Goal: Communication & Community: Answer question/provide support

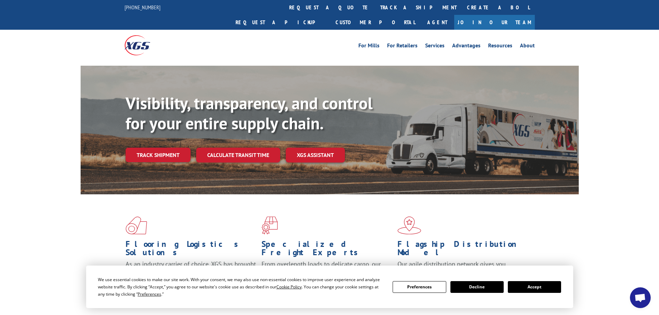
click at [522, 288] on button "Accept" at bounding box center [534, 287] width 53 height 12
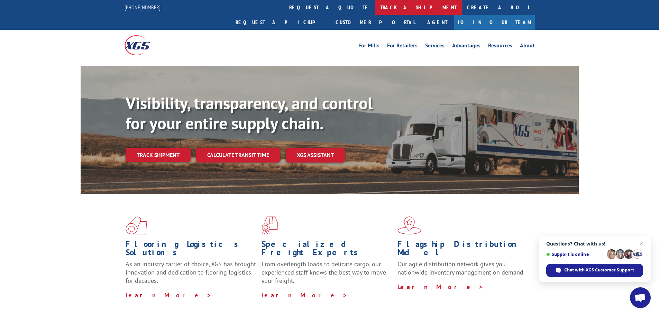
click at [375, 7] on link "track a shipment" at bounding box center [418, 7] width 87 height 15
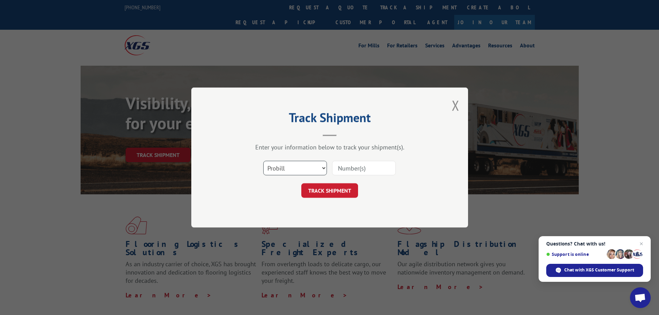
click at [325, 168] on select "Select category... Probill BOL PO" at bounding box center [295, 168] width 64 height 15
select select "bol"
click at [263, 161] on select "Select category... Probill BOL PO" at bounding box center [295, 168] width 64 height 15
click at [394, 164] on input at bounding box center [364, 168] width 64 height 15
type input "17349223"
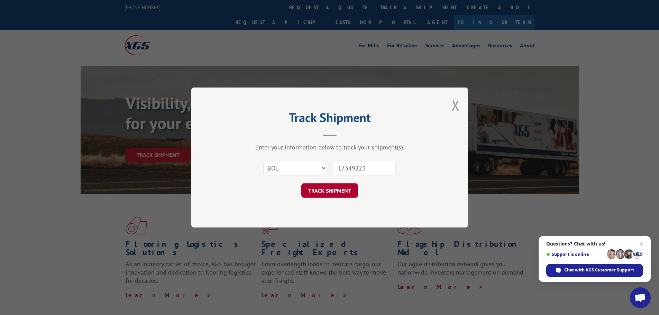
click at [323, 191] on button "TRACK SHIPMENT" at bounding box center [329, 190] width 57 height 15
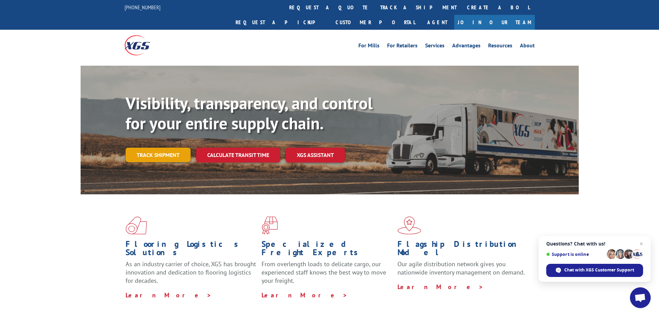
click at [160, 148] on link "Track shipment" at bounding box center [158, 155] width 65 height 15
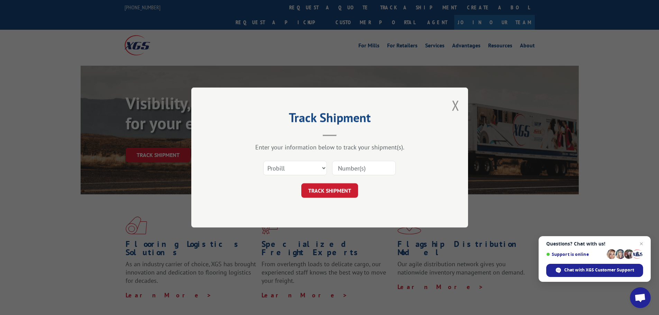
drag, startPoint x: 349, startPoint y: 169, endPoint x: 664, endPoint y: 190, distance: 315.4
click at [360, 169] on input at bounding box center [364, 168] width 64 height 15
type input "17349223"
click at [333, 190] on button "TRACK SHIPMENT" at bounding box center [329, 190] width 57 height 15
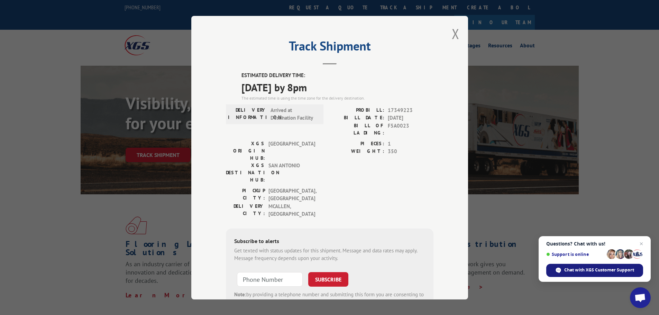
click at [586, 268] on span "Chat with XGS Customer Support" at bounding box center [599, 270] width 70 height 6
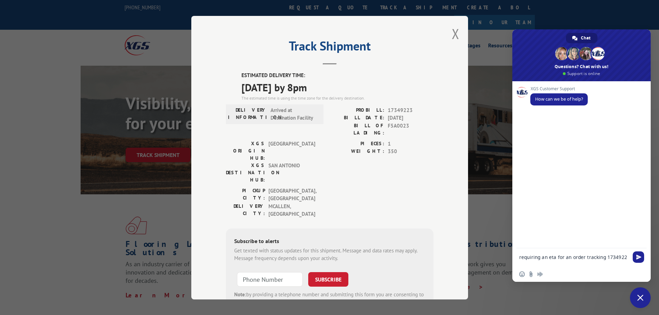
type textarea "requiring an eta for an order tracking 17349223"
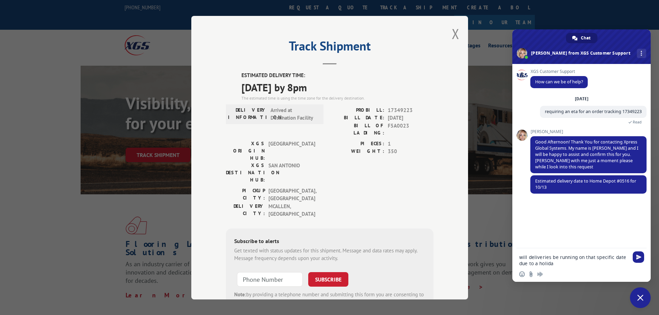
type textarea "will deliveries be running on that specific date due to a holiday"
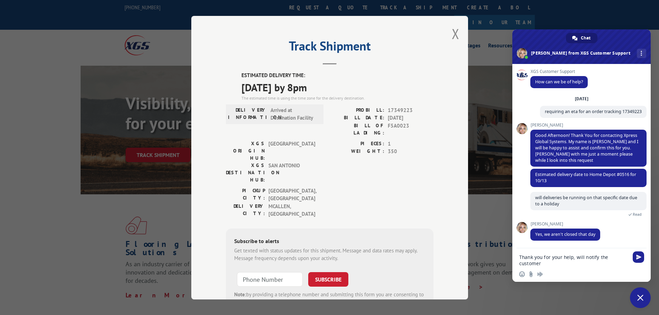
type textarea "Thank you for your help, will notify the customer."
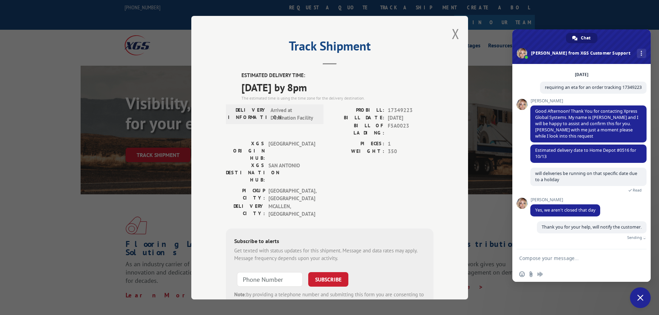
scroll to position [16, 0]
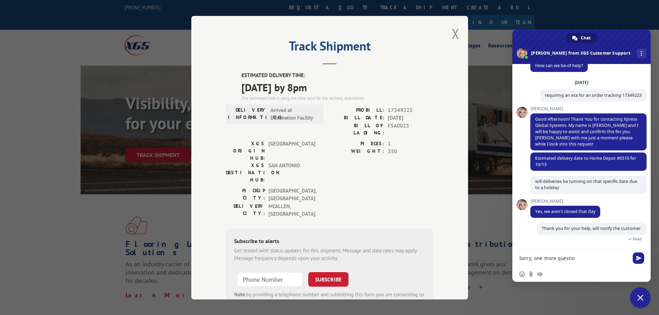
type textarea "Sorry, one more question"
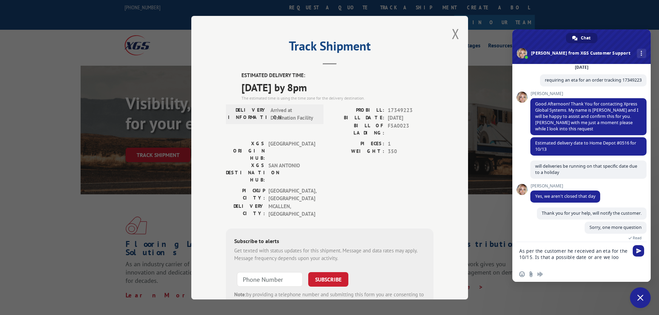
scroll to position [38, 0]
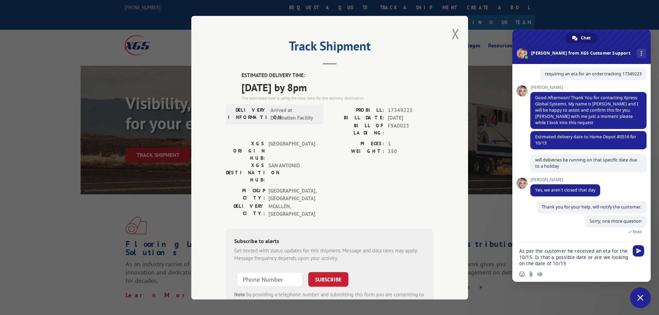
type textarea "As per the customer he received an eta for the 10/15. Is that a possible date o…"
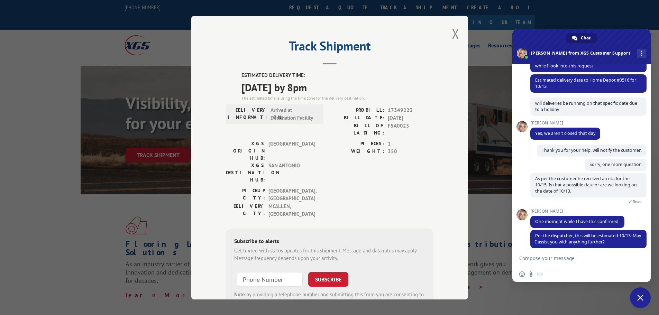
scroll to position [101, 0]
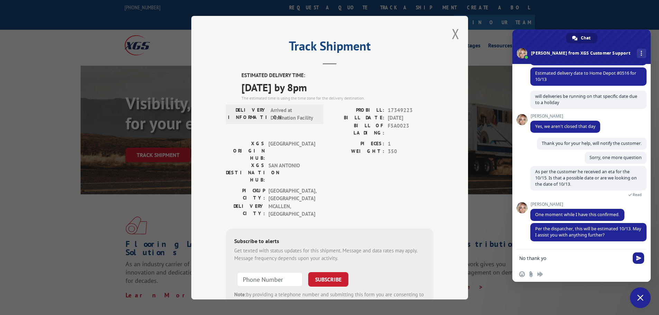
type textarea "No thank you"
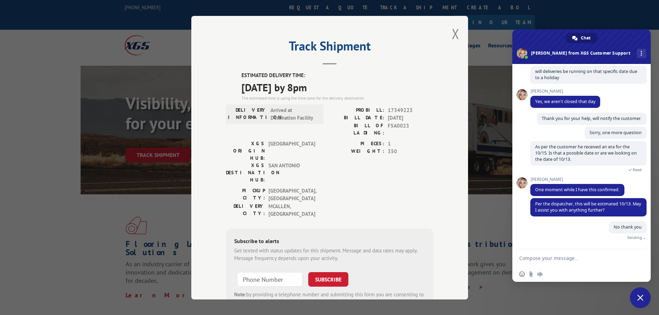
scroll to position [118, 0]
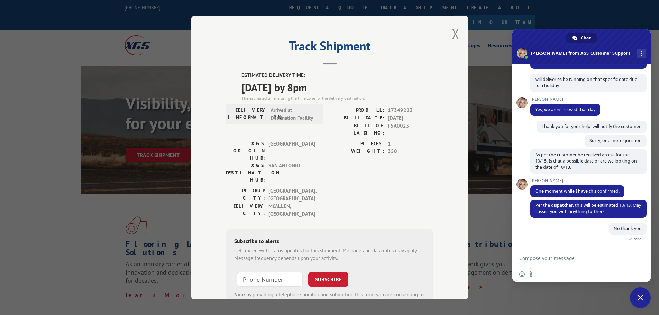
click at [643, 295] on span "Close chat" at bounding box center [640, 298] width 6 height 6
